Goal: Task Accomplishment & Management: Use online tool/utility

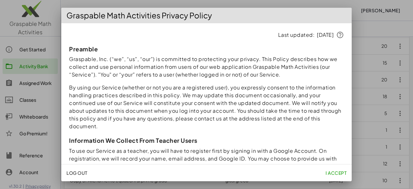
click at [333, 170] on span "I accept" at bounding box center [335, 173] width 21 height 6
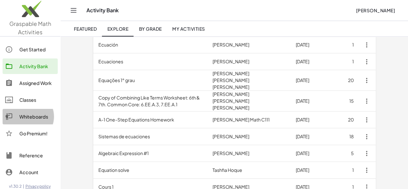
click at [37, 118] on div "Whiteboards" at bounding box center [37, 117] width 36 height 8
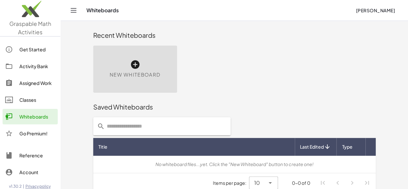
click at [107, 55] on div "New Whiteboard" at bounding box center [135, 68] width 84 height 47
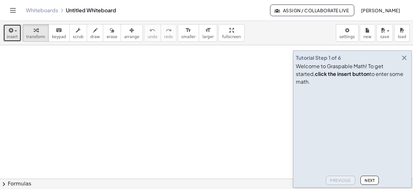
click at [10, 32] on icon "button" at bounding box center [10, 30] width 6 height 8
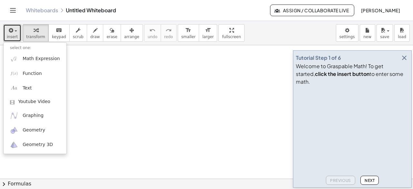
click at [160, 87] on div at bounding box center [206, 178] width 413 height 267
